Goal: Transaction & Acquisition: Purchase product/service

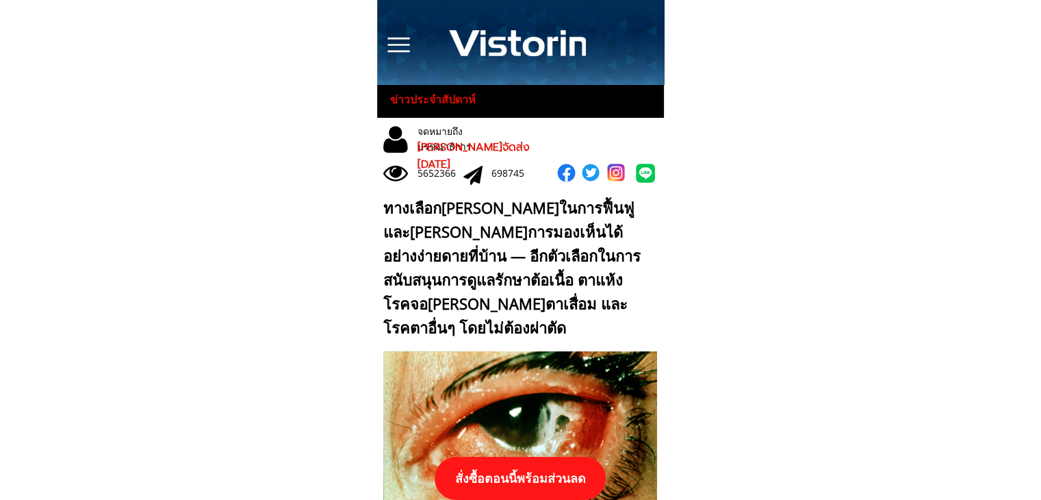
click at [539, 468] on p "สั่งซื้อตอนนี้พร้อมส่วนลด" at bounding box center [520, 478] width 171 height 43
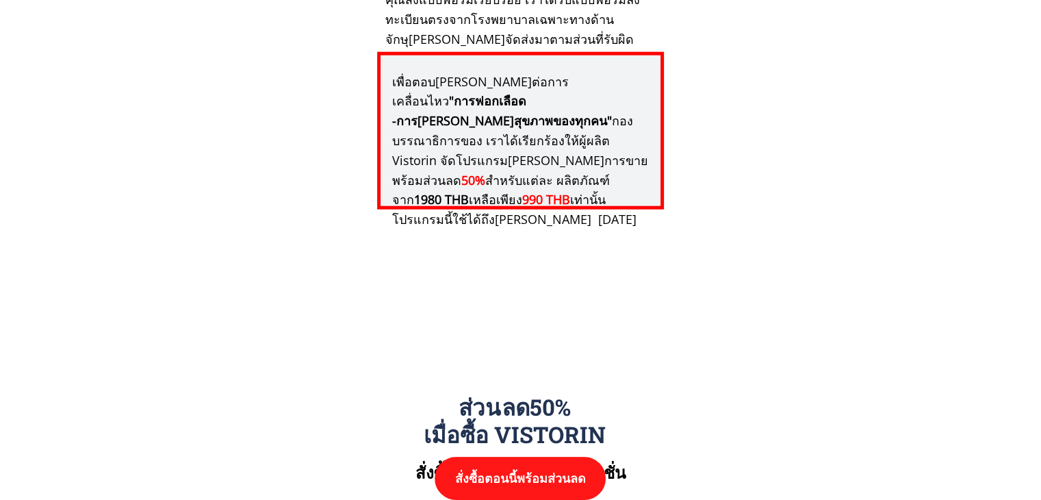
scroll to position [14216, 0]
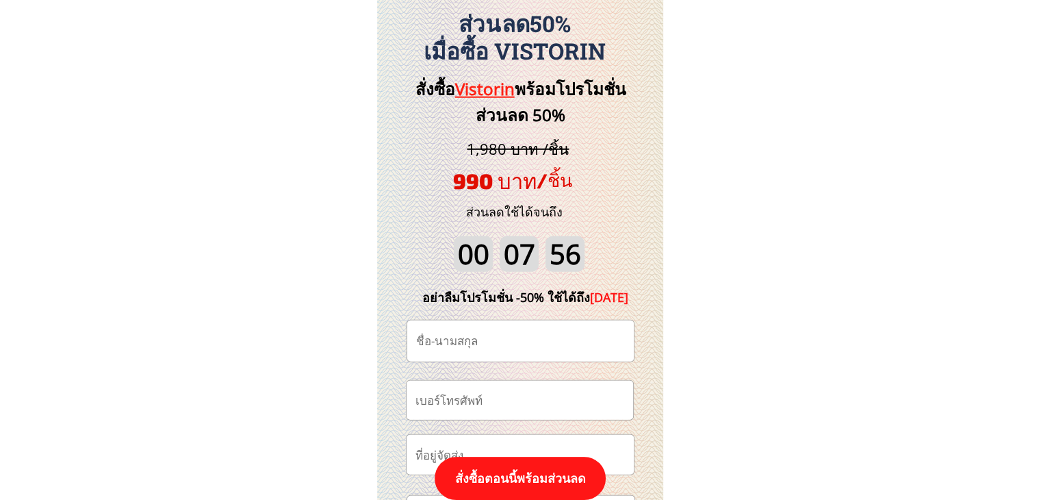
scroll to position [14285, 0]
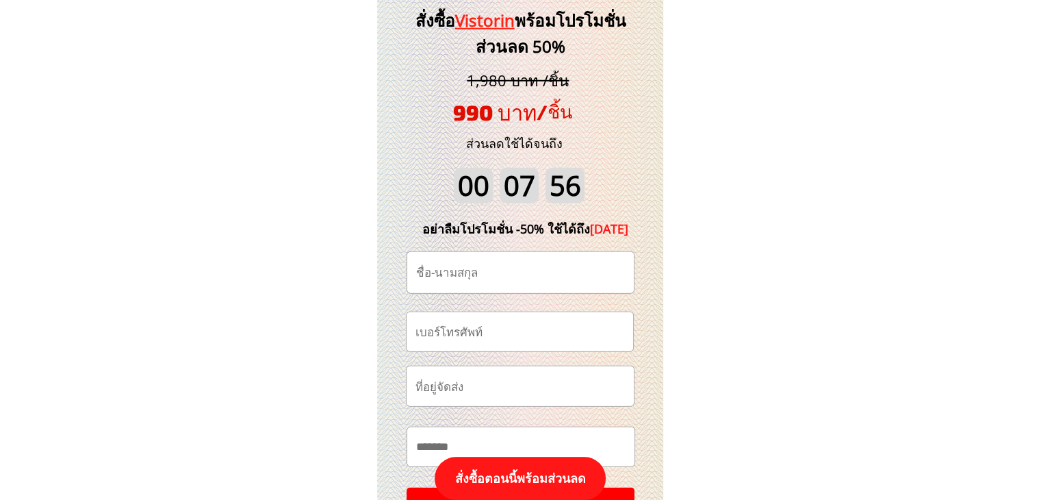
click at [541, 329] on input "tel" at bounding box center [520, 331] width 216 height 39
paste input "https://[DOMAIN_NAME]/3P89kz?fbclid={fbclid}&utm_campaign={{[DOMAIN_NAME]}}&utm…"
type input "https://[DOMAIN_NAME]/3P89kz?fbclid={fbclid}&utm_campaign={{[DOMAIN_NAME]}}&utm…"
paste input "0829012958"
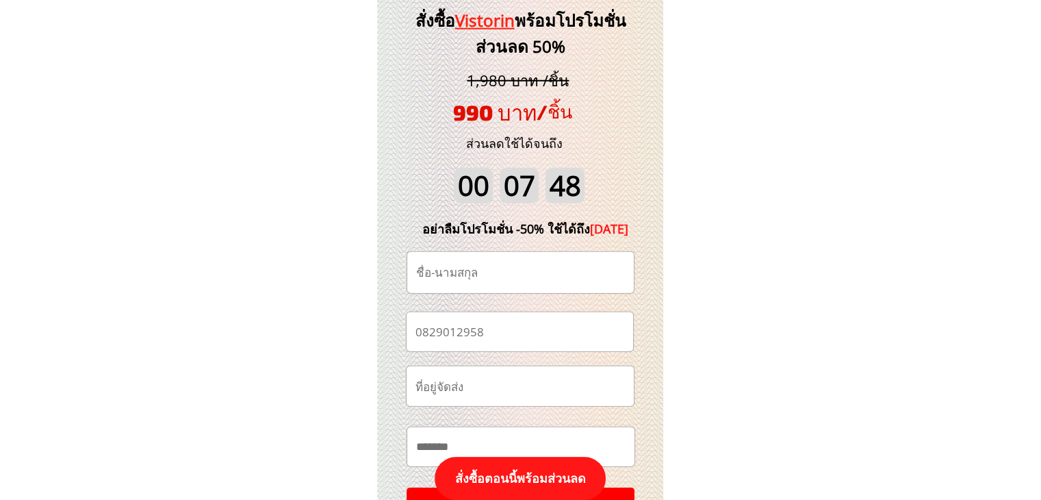
type input "0829012958"
click at [502, 270] on input "text" at bounding box center [521, 272] width 216 height 41
paste input "[PERSON_NAME] ด่วนทับรัมย์"
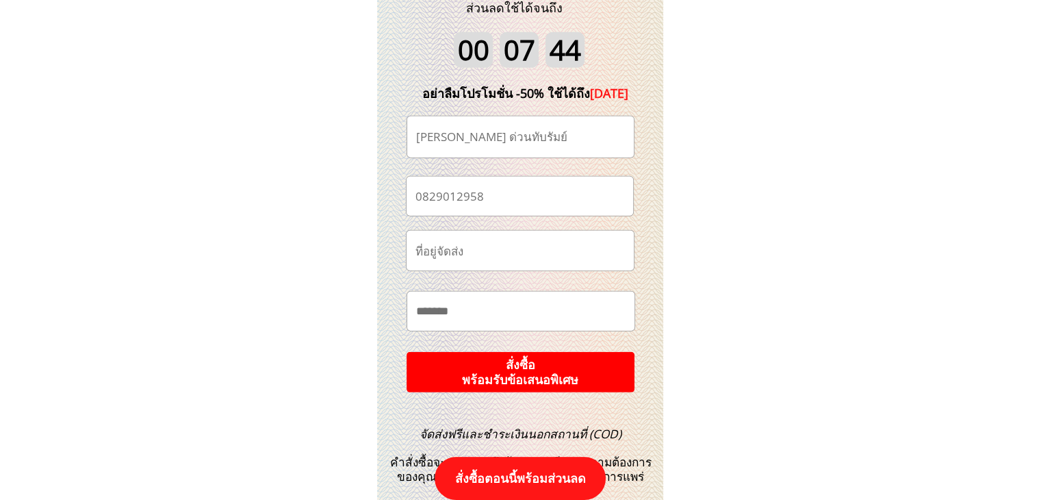
scroll to position [14422, 0]
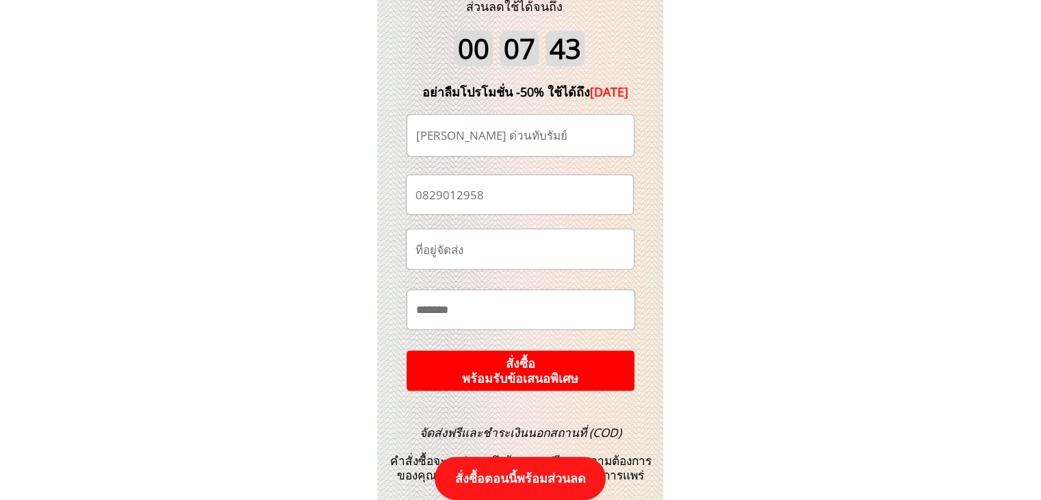
type input "[PERSON_NAME] ด่วนทับรัมย์"
click at [534, 370] on p "สั่งซื้อ พร้อมรับข้อเสนอพิเศษ" at bounding box center [521, 370] width 228 height 40
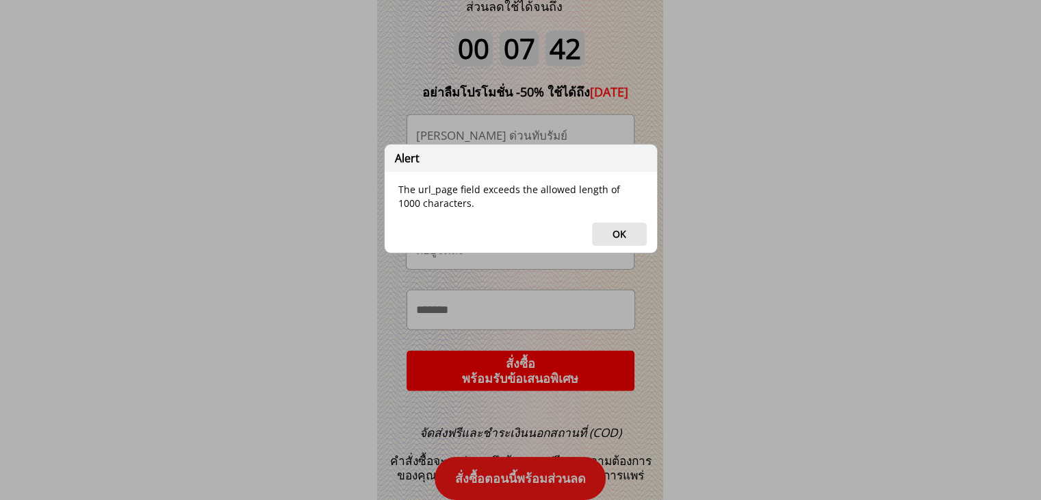
click at [612, 239] on button "OK" at bounding box center [619, 233] width 55 height 23
